Goal: Information Seeking & Learning: Learn about a topic

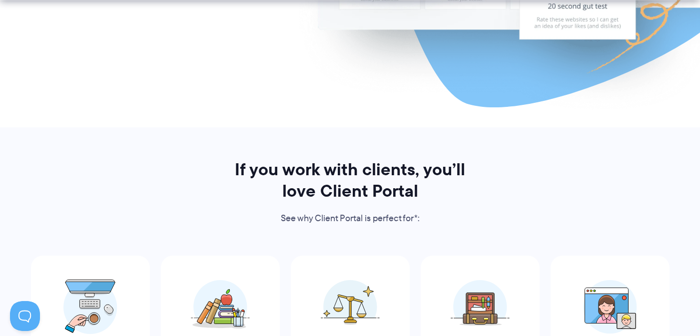
scroll to position [420, 0]
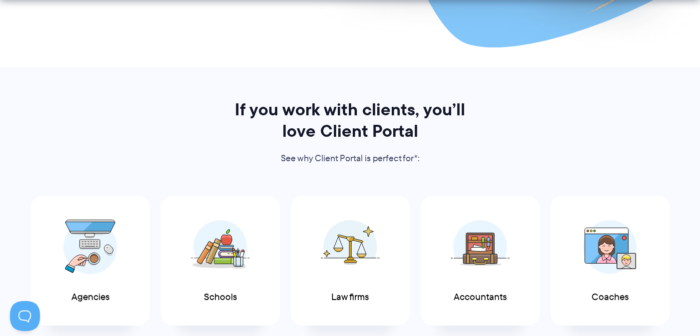
click at [354, 112] on h2 "If you work with clients, you’ll love Client Portal" at bounding box center [350, 120] width 258 height 43
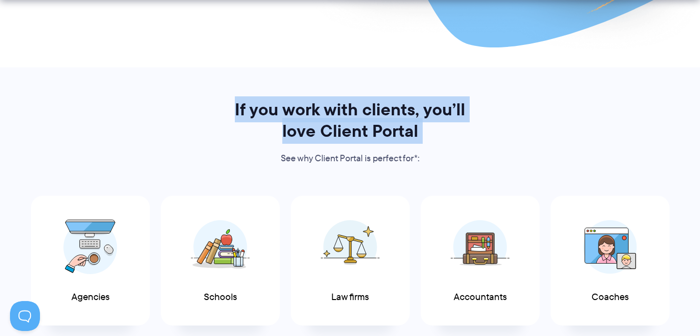
drag, startPoint x: 354, startPoint y: 112, endPoint x: 330, endPoint y: 115, distance: 23.7
click at [344, 114] on h2 "If you work with clients, you’ll love Client Portal" at bounding box center [350, 120] width 258 height 43
click at [330, 115] on h2 "If you work with clients, you’ll love Client Portal" at bounding box center [350, 120] width 258 height 43
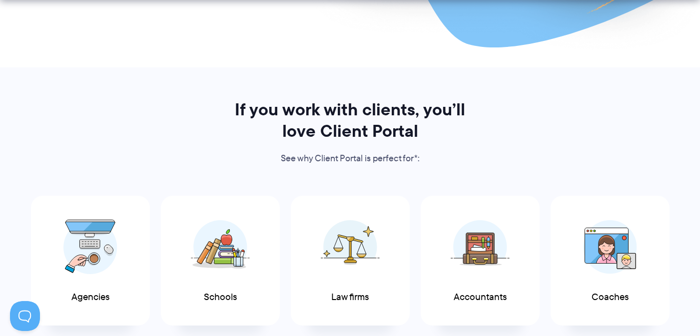
click at [304, 113] on h2 "If you work with clients, you’ll love Client Portal" at bounding box center [350, 120] width 258 height 43
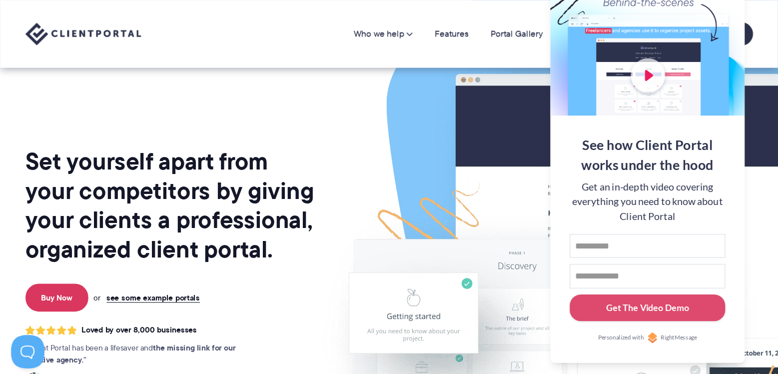
scroll to position [0, 0]
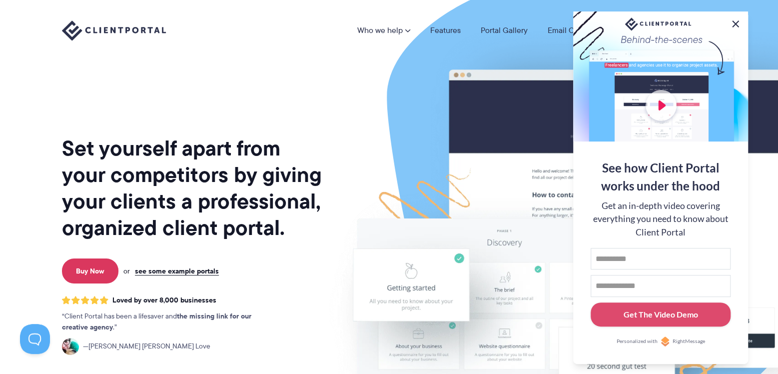
click at [699, 25] on button at bounding box center [735, 24] width 12 height 12
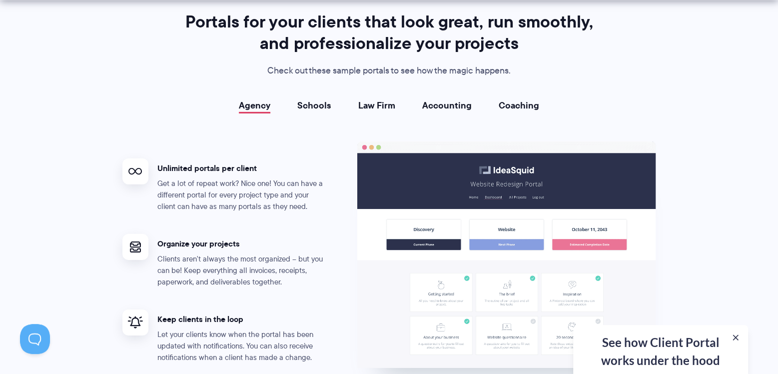
scroll to position [1865, 0]
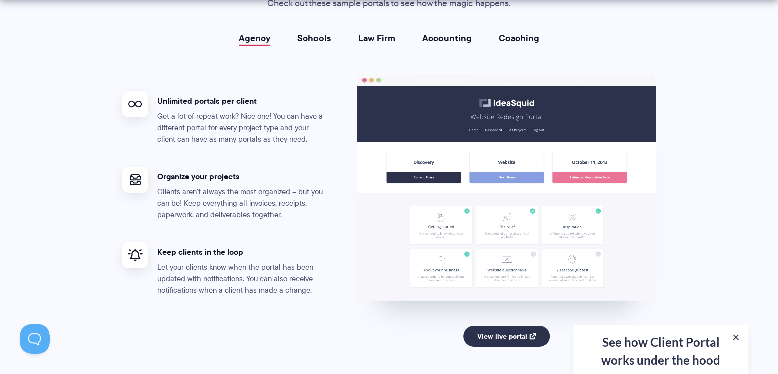
click at [270, 205] on p "Clients aren't always the most organized – but you can be! Keep everything all …" at bounding box center [242, 203] width 170 height 34
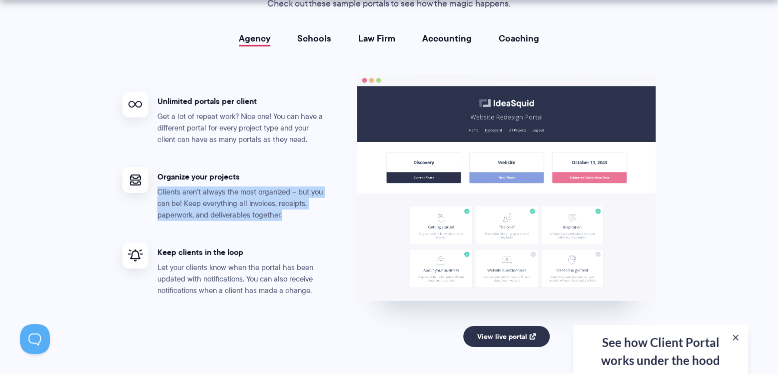
click at [270, 205] on p "Clients aren't always the most organized – but you can be! Keep everything all …" at bounding box center [242, 203] width 170 height 34
click at [268, 205] on p "Clients aren't always the most organized – but you can be! Keep everything all …" at bounding box center [242, 203] width 170 height 34
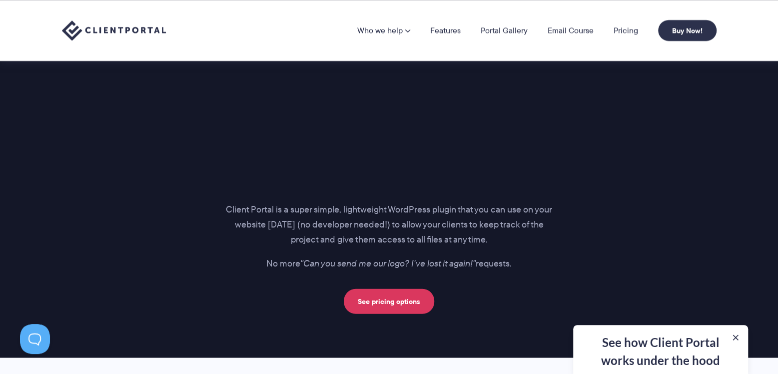
scroll to position [1265, 0]
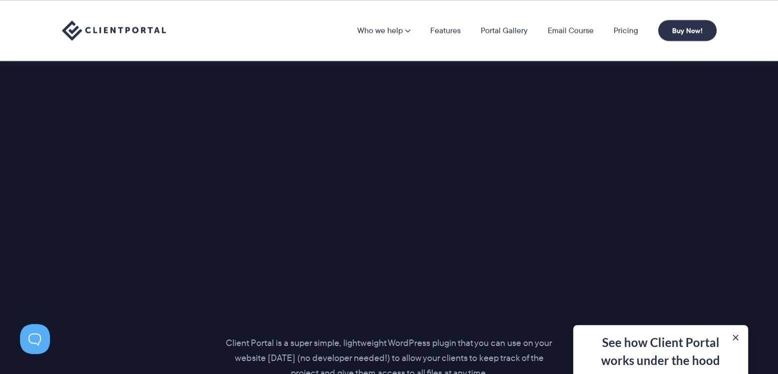
click at [118, 207] on div "Introducing… The perfect portal for your clients Client Portal is a super simpl…" at bounding box center [388, 225] width 679 height 444
click at [444, 28] on link "Features" at bounding box center [445, 30] width 30 height 8
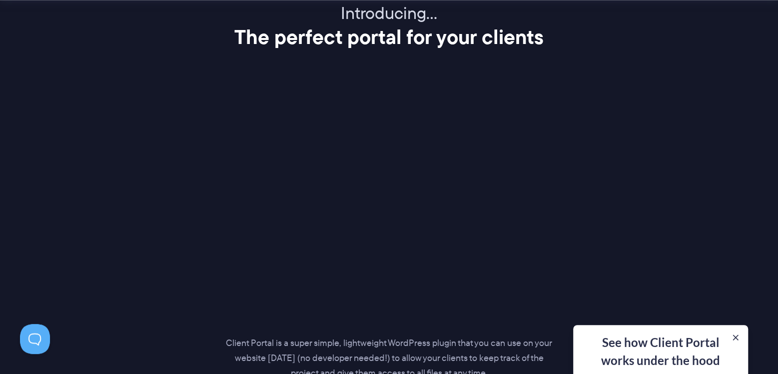
scroll to position [1315, 0]
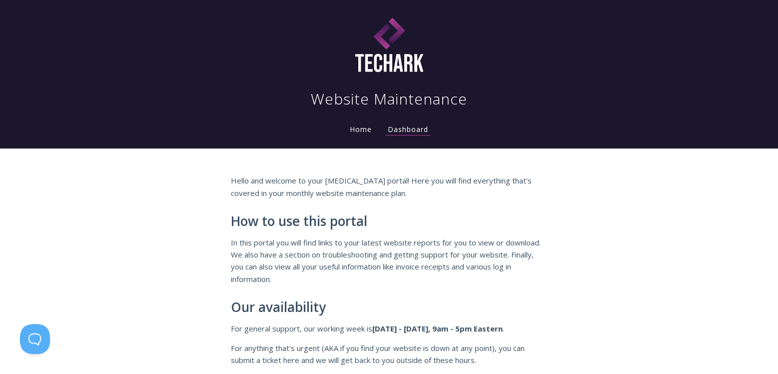
click at [345, 229] on h2 "How to use this portal" at bounding box center [389, 221] width 317 height 15
drag, startPoint x: 345, startPoint y: 229, endPoint x: 304, endPoint y: 240, distance: 42.9
click at [339, 232] on div "Hello and welcome to your retainer portal! Here you will find everything that's…" at bounding box center [389, 285] width 317 height 223
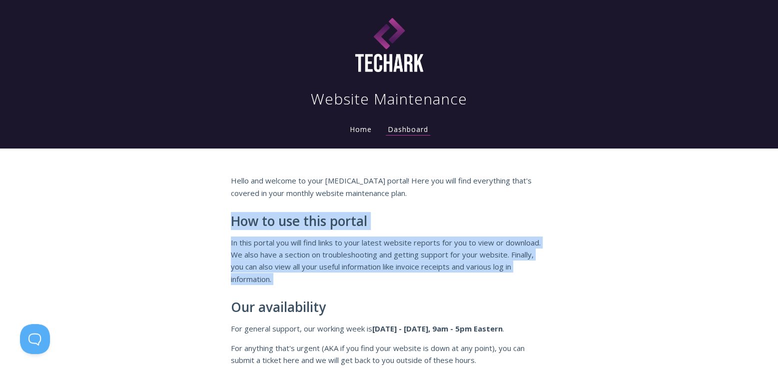
drag, startPoint x: 304, startPoint y: 240, endPoint x: 310, endPoint y: 243, distance: 6.5
click at [305, 240] on p "In this portal you will find links to your latest website reports for you to vi…" at bounding box center [389, 260] width 317 height 49
click at [380, 255] on p "In this portal you will find links to your latest website reports for you to vi…" at bounding box center [389, 260] width 317 height 49
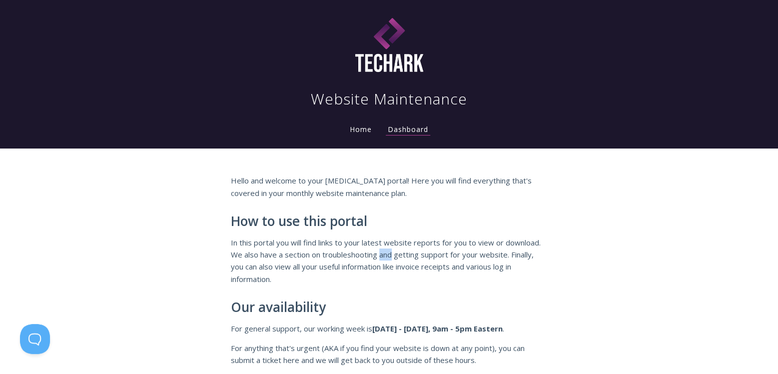
click at [380, 255] on p "In this portal you will find links to your latest website reports for you to vi…" at bounding box center [389, 260] width 317 height 49
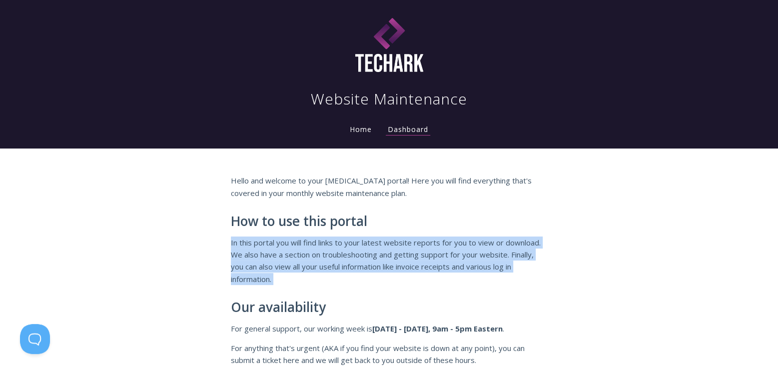
drag, startPoint x: 380, startPoint y: 255, endPoint x: 323, endPoint y: 258, distance: 57.0
click at [371, 257] on p "In this portal you will find links to your latest website reports for you to vi…" at bounding box center [389, 260] width 317 height 49
click at [323, 258] on p "In this portal you will find links to your latest website reports for you to vi…" at bounding box center [389, 260] width 317 height 49
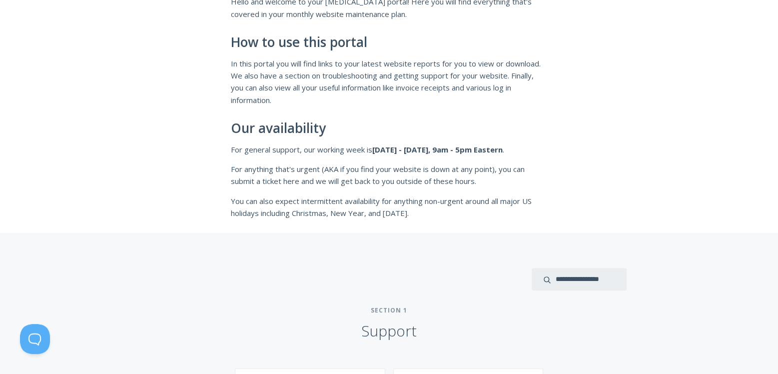
scroll to position [199, 0]
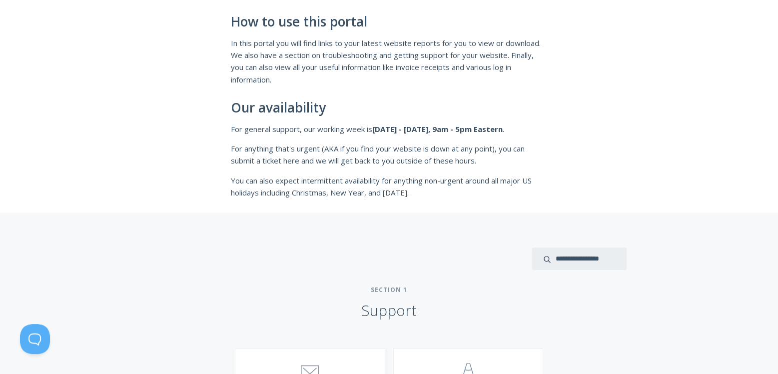
click at [306, 157] on p "For anything that's urgent (AKA if you find your website is down at any point),…" at bounding box center [389, 154] width 317 height 24
drag, startPoint x: 340, startPoint y: 166, endPoint x: 315, endPoint y: 154, distance: 27.9
click at [311, 155] on p "For anything that's urgent (AKA if you find your website is down at any point),…" at bounding box center [389, 154] width 317 height 24
click at [349, 149] on p "For anything that's urgent (AKA if you find your website is down at any point),…" at bounding box center [389, 154] width 317 height 24
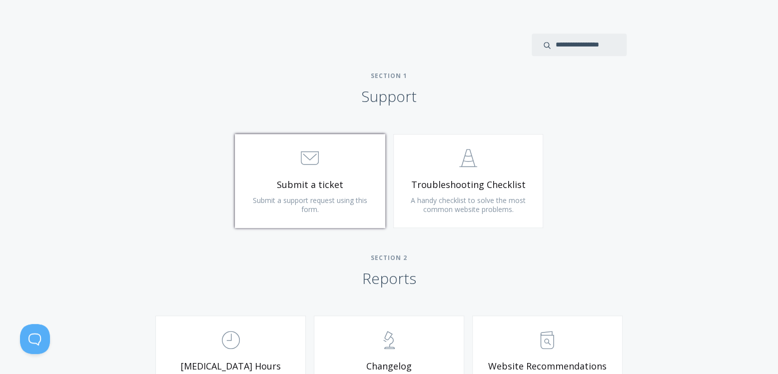
scroll to position [466, 0]
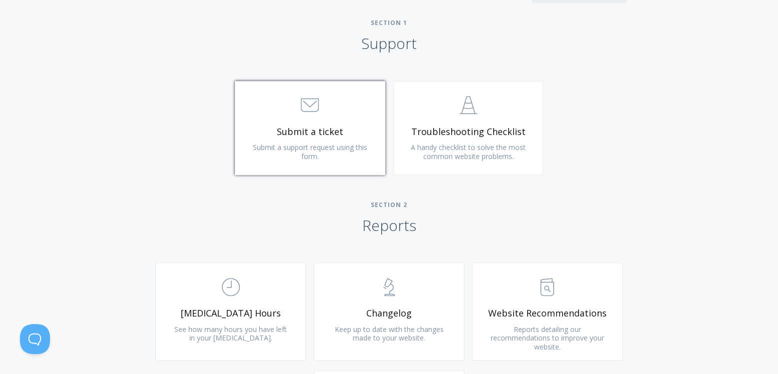
click at [323, 130] on span "Submit a ticket" at bounding box center [309, 131] width 119 height 11
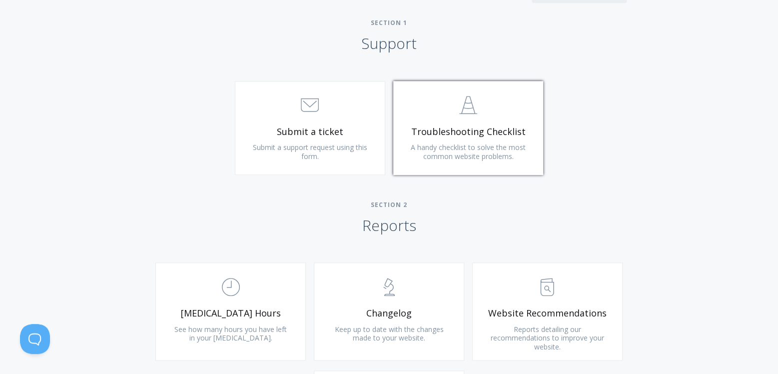
drag, startPoint x: 546, startPoint y: 112, endPoint x: 462, endPoint y: 134, distance: 86.7
click at [545, 112] on div ".st0{fill:none;stroke:#000000;stroke-width:2;stroke-miterlimit:10;} Untitled-24…" at bounding box center [468, 133] width 158 height 104
click at [443, 137] on span "Troubleshooting Checklist" at bounding box center [468, 131] width 119 height 11
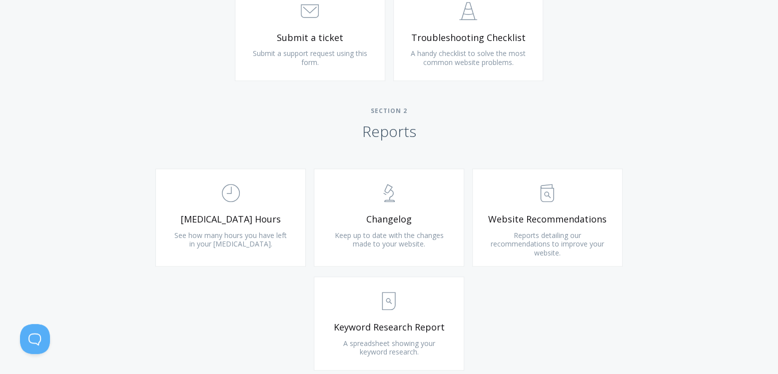
scroll to position [599, 0]
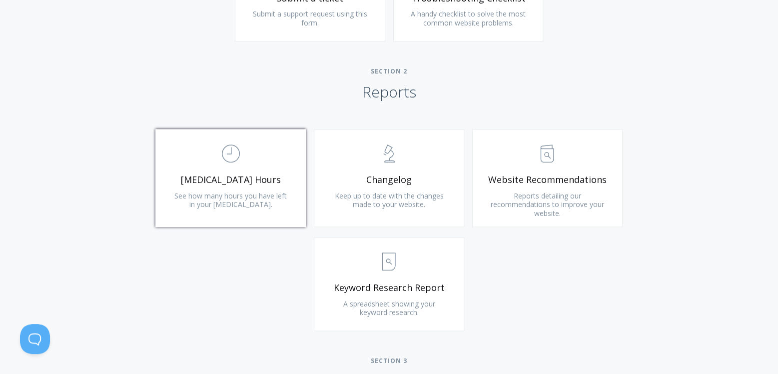
click at [232, 198] on span "See how many hours you have left in your retainer." at bounding box center [230, 200] width 112 height 18
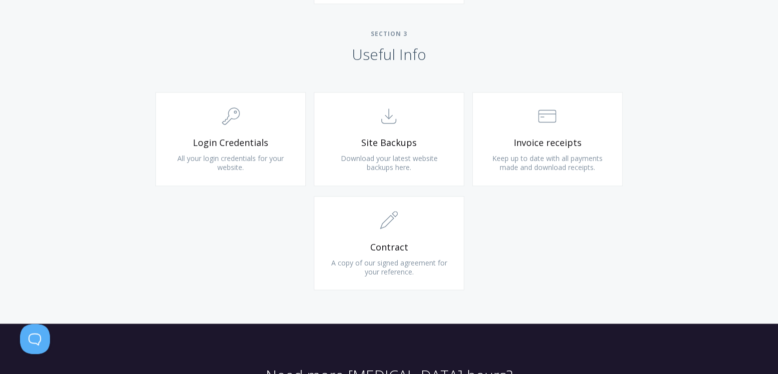
scroll to position [932, 0]
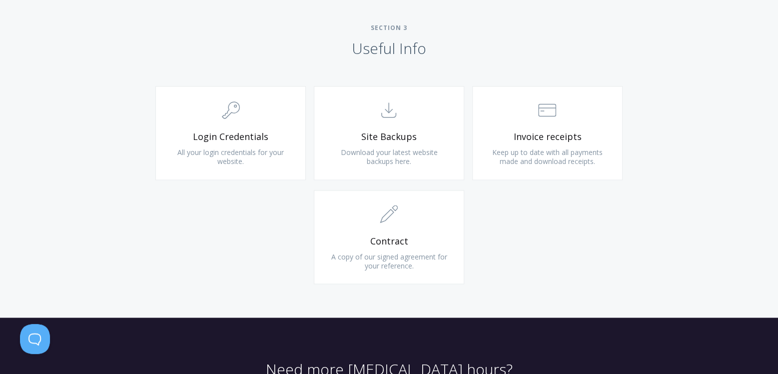
click at [240, 115] on span ".cls-1{fill:none;stroke:#000;stroke-miterlimit:10;stroke-width:2px;} 1. General" at bounding box center [230, 110] width 119 height 30
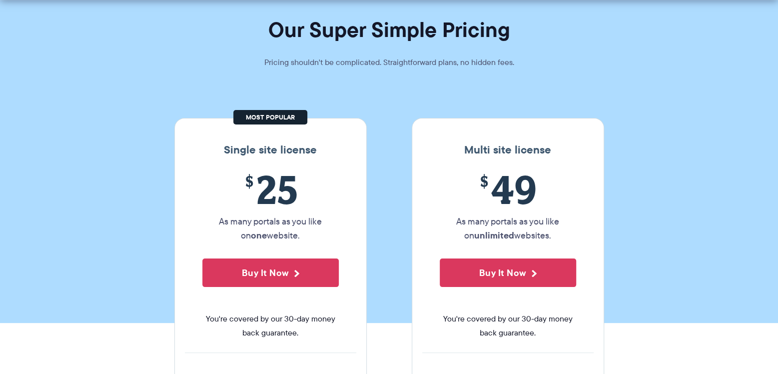
scroll to position [66, 0]
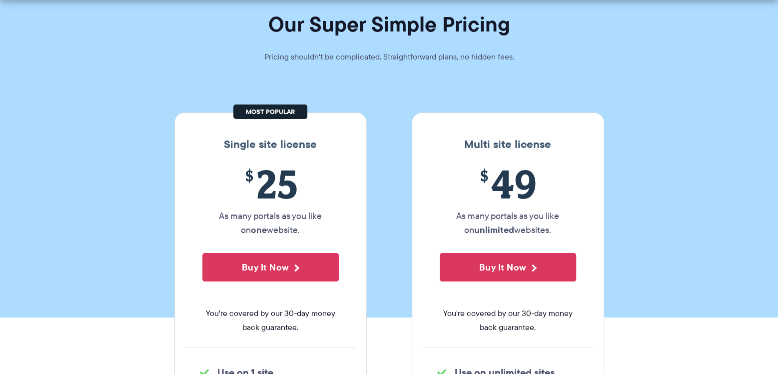
click at [276, 225] on p "As many portals as you like on one website." at bounding box center [270, 223] width 136 height 28
click at [282, 214] on p "As many portals as you like on one website." at bounding box center [270, 223] width 136 height 28
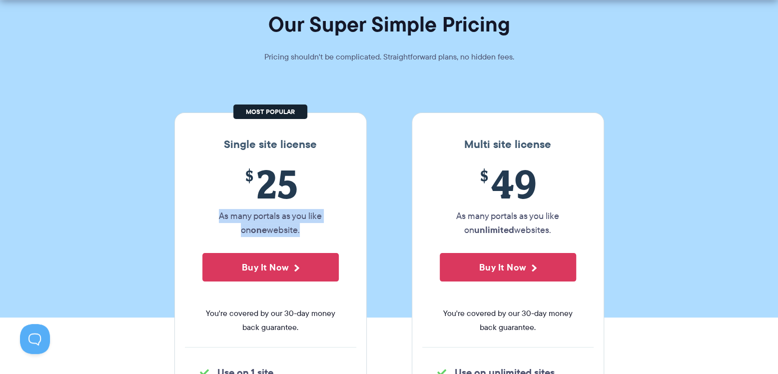
scroll to position [0, 0]
drag, startPoint x: 282, startPoint y: 214, endPoint x: 275, endPoint y: 215, distance: 7.2
click at [277, 215] on p "As many portals as you like on one website." at bounding box center [270, 223] width 136 height 28
click at [249, 215] on p "As many portals as you like on one website." at bounding box center [270, 223] width 136 height 28
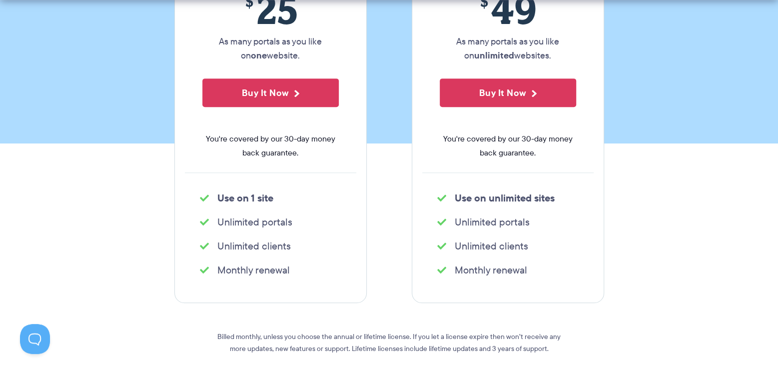
scroll to position [266, 0]
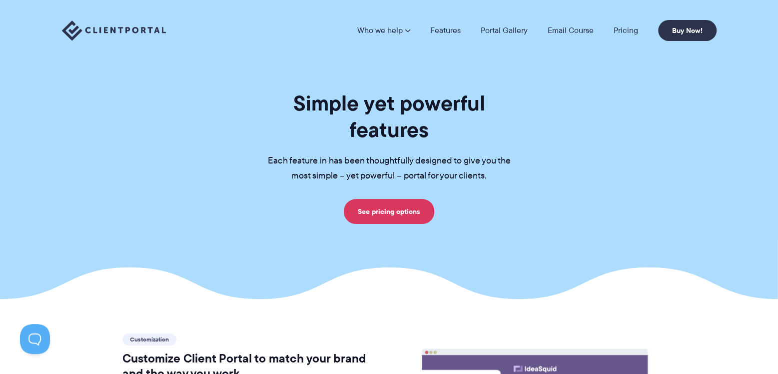
click at [378, 153] on p "Each feature in has been thoughtfully designed to give you the most simple – ye…" at bounding box center [389, 168] width 275 height 30
click at [377, 153] on p "Each feature in has been thoughtfully designed to give you the most simple – ye…" at bounding box center [389, 168] width 275 height 30
drag, startPoint x: 370, startPoint y: 146, endPoint x: 414, endPoint y: 130, distance: 47.4
click at [371, 153] on p "Each feature in has been thoughtfully designed to give you the most simple – ye…" at bounding box center [389, 168] width 275 height 30
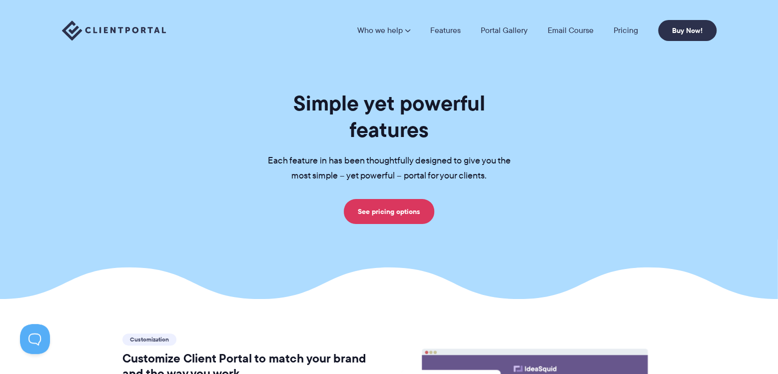
click at [389, 153] on p "Each feature in has been thoughtfully designed to give you the most simple – ye…" at bounding box center [389, 168] width 275 height 30
drag, startPoint x: 414, startPoint y: 130, endPoint x: 421, endPoint y: 133, distance: 7.2
click at [398, 153] on p "Each feature in has been thoughtfully designed to give you the most simple – ye…" at bounding box center [389, 168] width 275 height 30
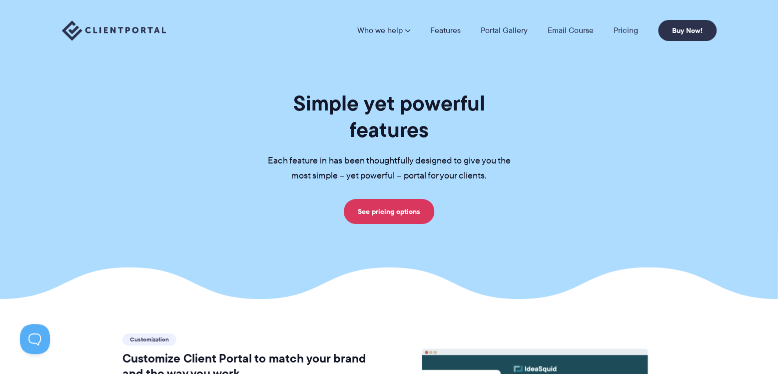
click at [421, 153] on p "Each feature in has been thoughtfully designed to give you the most simple – ye…" at bounding box center [389, 168] width 275 height 30
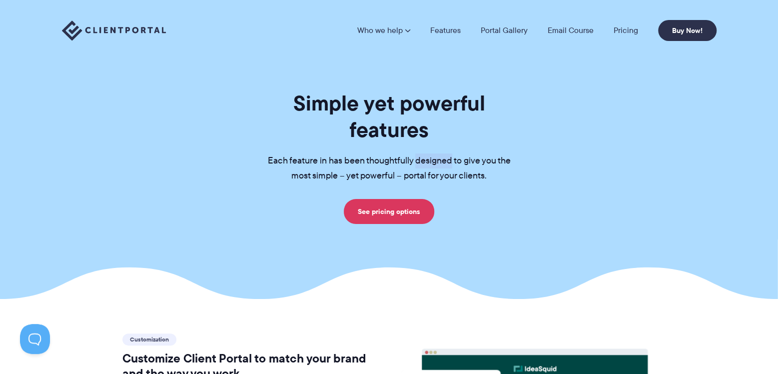
click at [421, 153] on p "Each feature in has been thoughtfully designed to give you the most simple – ye…" at bounding box center [389, 168] width 275 height 30
drag, startPoint x: 421, startPoint y: 133, endPoint x: 399, endPoint y: 134, distance: 22.0
click at [414, 153] on p "Each feature in has been thoughtfully designed to give you the most simple – ye…" at bounding box center [389, 168] width 275 height 30
click at [399, 153] on p "Each feature in has been thoughtfully designed to give you the most simple – ye…" at bounding box center [389, 168] width 275 height 30
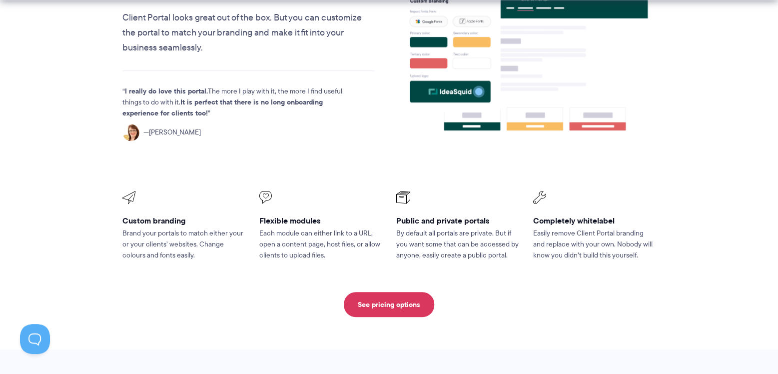
scroll to position [399, 0]
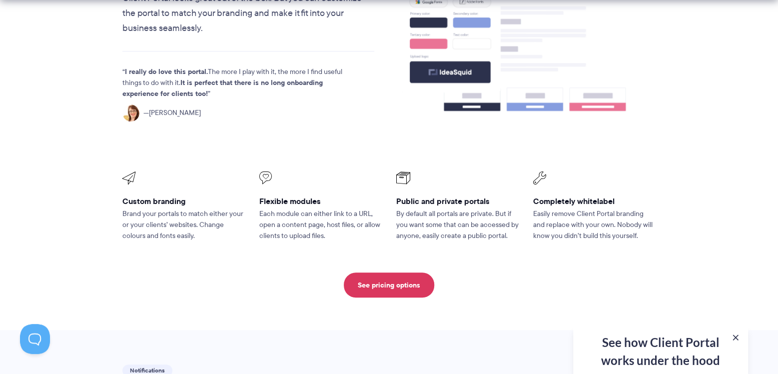
click at [286, 208] on p "Each module can either link to a URL, open a content page, host files, or allow…" at bounding box center [320, 224] width 123 height 33
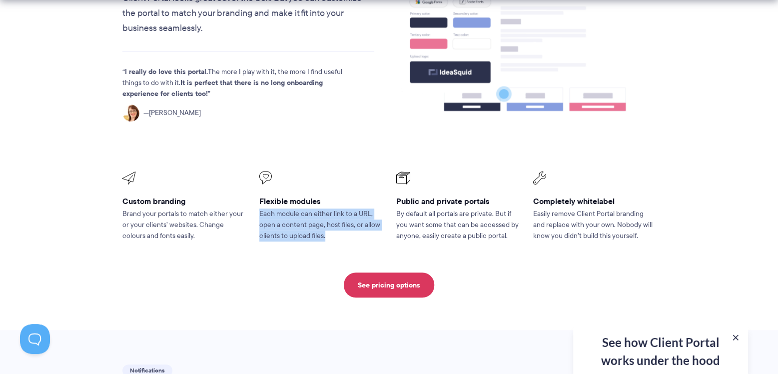
drag, startPoint x: 286, startPoint y: 203, endPoint x: 314, endPoint y: 191, distance: 30.4
click at [296, 208] on p "Each module can either link to a URL, open a content page, host files, or allow…" at bounding box center [320, 224] width 123 height 33
click at [314, 208] on p "Each module can either link to a URL, open a content page, host files, or allow…" at bounding box center [320, 224] width 123 height 33
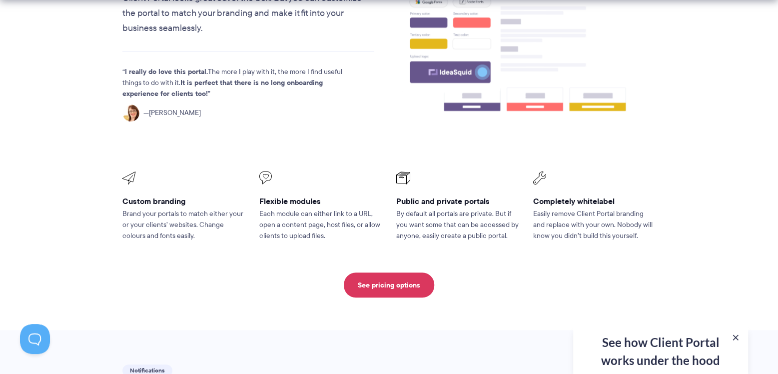
click at [137, 198] on ul "Custom branding Brand your portals to match either your or your clients’ websit…" at bounding box center [388, 206] width 547 height 83
click at [137, 208] on p "Brand your portals to match either your or your clients’ websites. Change colou…" at bounding box center [183, 224] width 123 height 33
drag, startPoint x: 314, startPoint y: 191, endPoint x: 170, endPoint y: 192, distance: 143.4
click at [141, 208] on p "Brand your portals to match either your or your clients’ websites. Change colou…" at bounding box center [183, 224] width 123 height 33
click at [171, 208] on p "Brand your portals to match either your or your clients’ websites. Change colou…" at bounding box center [183, 224] width 123 height 33
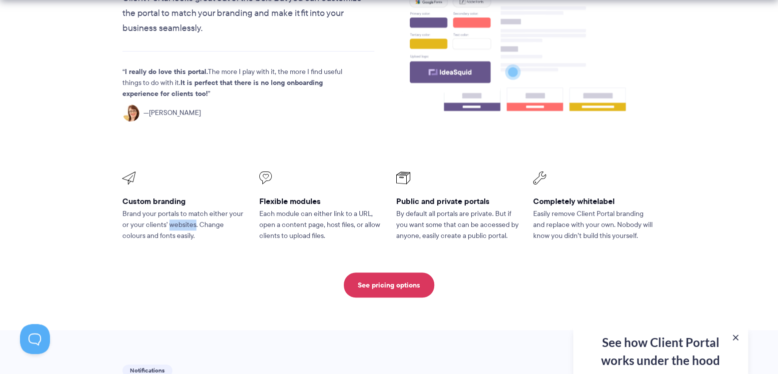
click at [171, 208] on p "Brand your portals to match either your or your clients’ websites. Change colou…" at bounding box center [183, 224] width 123 height 33
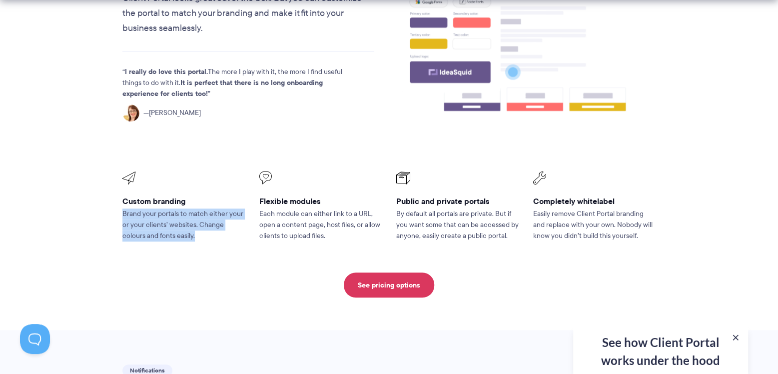
drag, startPoint x: 171, startPoint y: 192, endPoint x: 165, endPoint y: 192, distance: 6.0
click at [169, 208] on p "Brand your portals to match either your or your clients’ websites. Change colou…" at bounding box center [183, 224] width 123 height 33
click at [165, 208] on p "Brand your portals to match either your or your clients’ websites. Change colou…" at bounding box center [183, 224] width 123 height 33
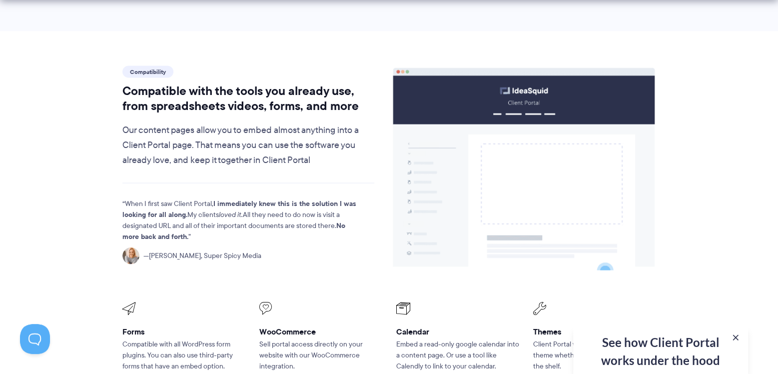
scroll to position [1132, 0]
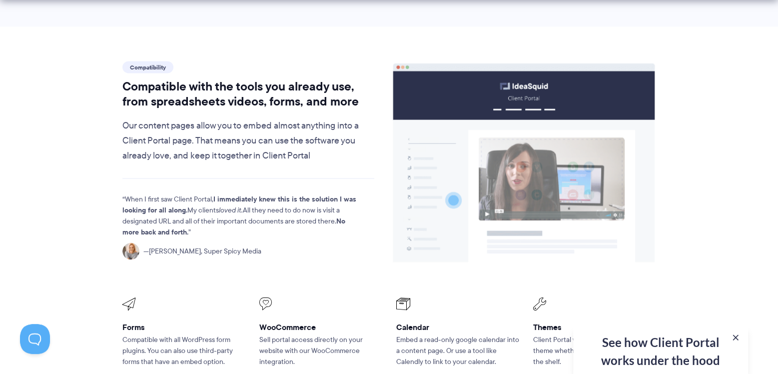
click at [252, 121] on p "Our content pages allow you to embed almost anything into a Client Portal page.…" at bounding box center [248, 140] width 252 height 45
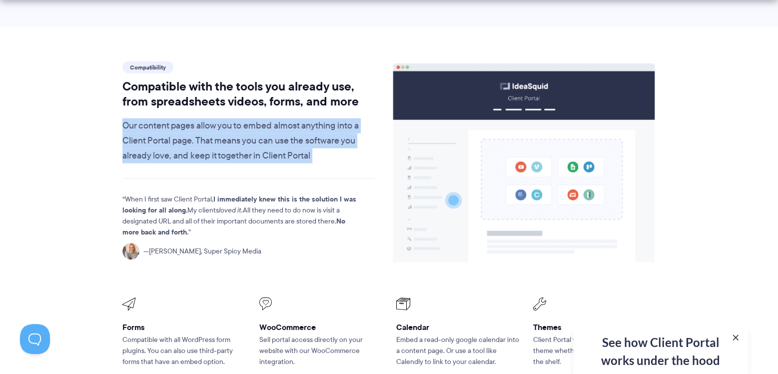
click at [252, 121] on p "Our content pages allow you to embed almost anything into a Client Portal page.…" at bounding box center [248, 140] width 252 height 45
click at [236, 122] on p "Our content pages allow you to embed almost anything into a Client Portal page.…" at bounding box center [248, 140] width 252 height 45
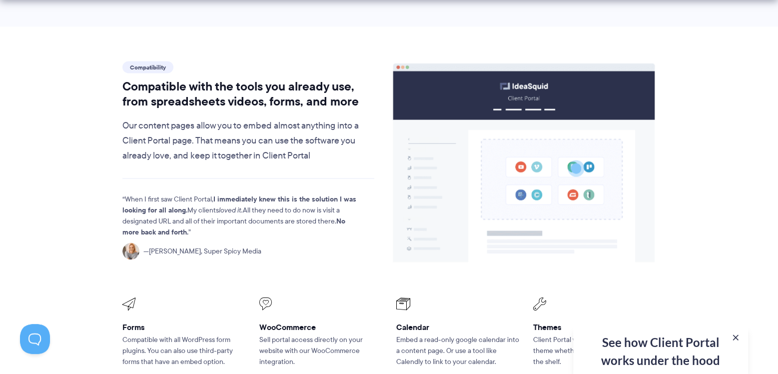
click at [218, 124] on p "Our content pages allow you to embed almost anything into a Client Portal page.…" at bounding box center [248, 140] width 252 height 45
click at [235, 120] on p "Our content pages allow you to embed almost anything into a Client Portal page.…" at bounding box center [248, 140] width 252 height 45
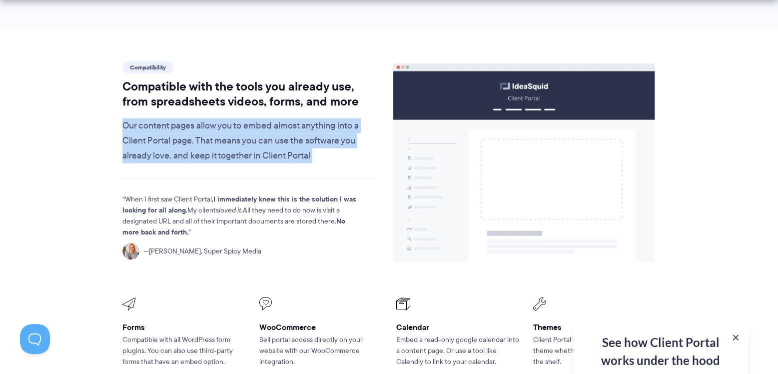
click at [235, 120] on p "Our content pages allow you to embed almost anything into a Client Portal page.…" at bounding box center [248, 140] width 252 height 45
click at [211, 123] on p "Our content pages allow you to embed almost anything into a Client Portal page.…" at bounding box center [248, 140] width 252 height 45
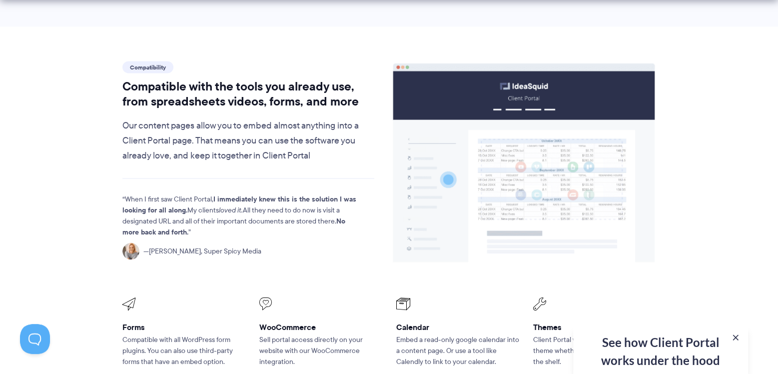
click at [212, 193] on p "When I first saw Client Portal, I immediately knew this is the solution I was l…" at bounding box center [239, 215] width 235 height 44
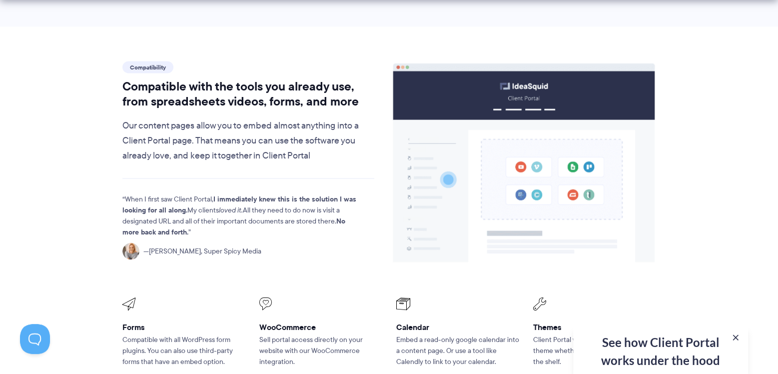
click at [212, 193] on p "When I first saw Client Portal, I immediately knew this is the solution I was l…" at bounding box center [239, 215] width 235 height 44
click at [226, 204] on em "loved it." at bounding box center [231, 209] width 24 height 10
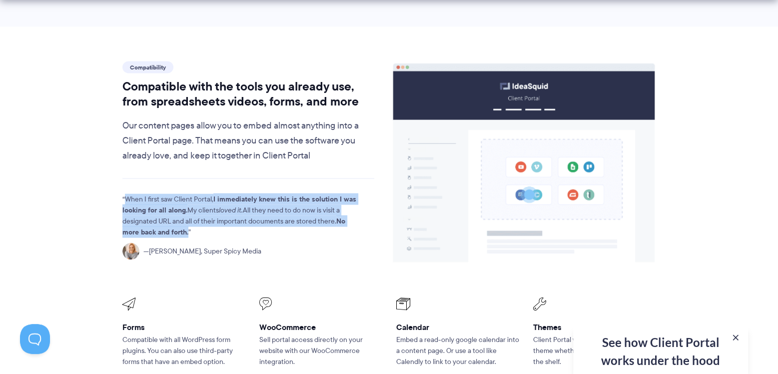
drag, startPoint x: 226, startPoint y: 187, endPoint x: 212, endPoint y: 189, distance: 14.2
click at [217, 193] on p "When I first saw Client Portal, I immediately knew this is the solution I was l…" at bounding box center [239, 215] width 235 height 44
click at [211, 193] on p "When I first saw Client Portal, I immediately knew this is the solution I was l…" at bounding box center [239, 215] width 235 height 44
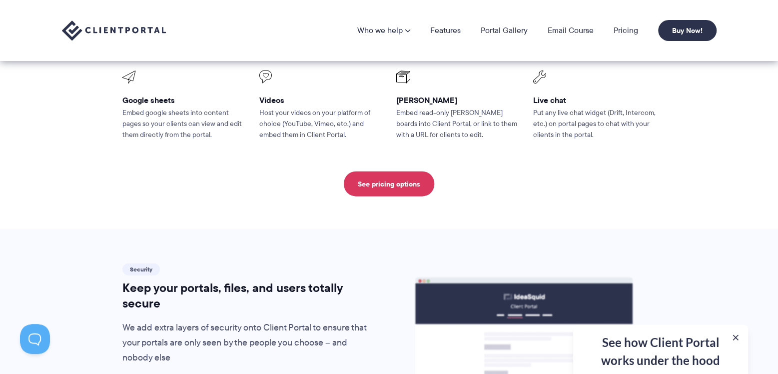
scroll to position [1332, 0]
